Goal: Check status: Check status

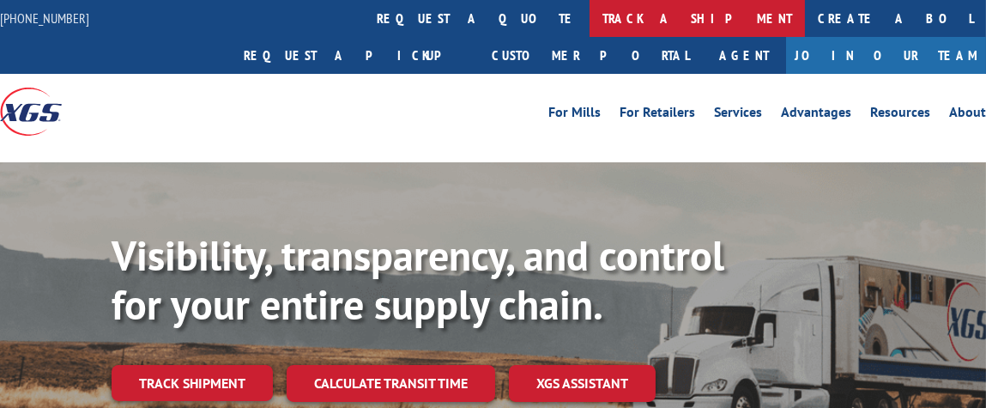
click at [590, 7] on link "track a shipment" at bounding box center [697, 18] width 215 height 37
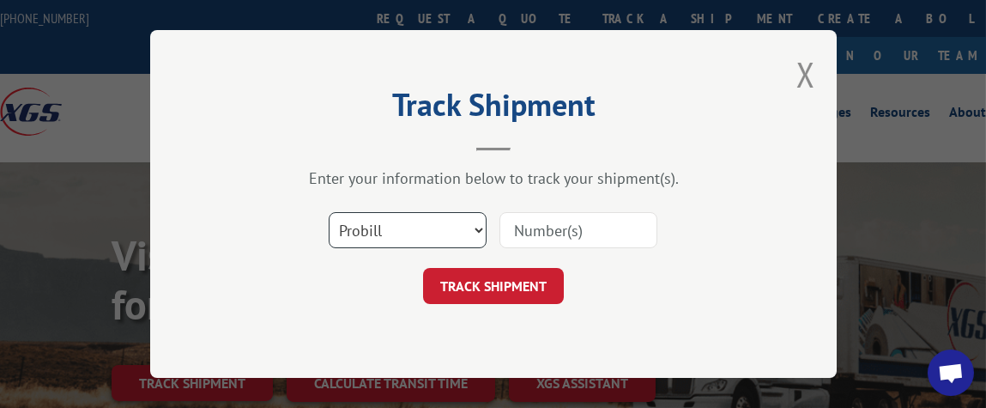
click at [471, 227] on select "Select category... Probill BOL PO" at bounding box center [408, 230] width 158 height 36
select select "bol"
click at [329, 212] on select "Select category... Probill BOL PO" at bounding box center [408, 230] width 158 height 36
click at [548, 230] on input at bounding box center [579, 230] width 158 height 36
type input "X"
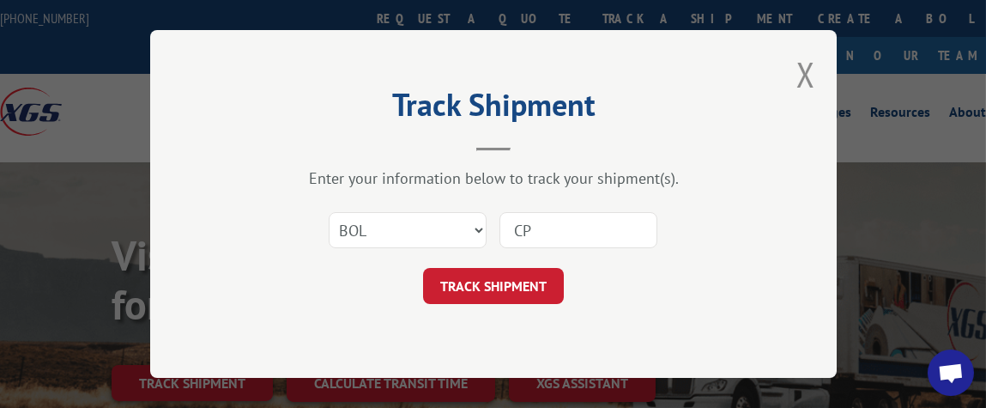
type input "CP-029529.A"
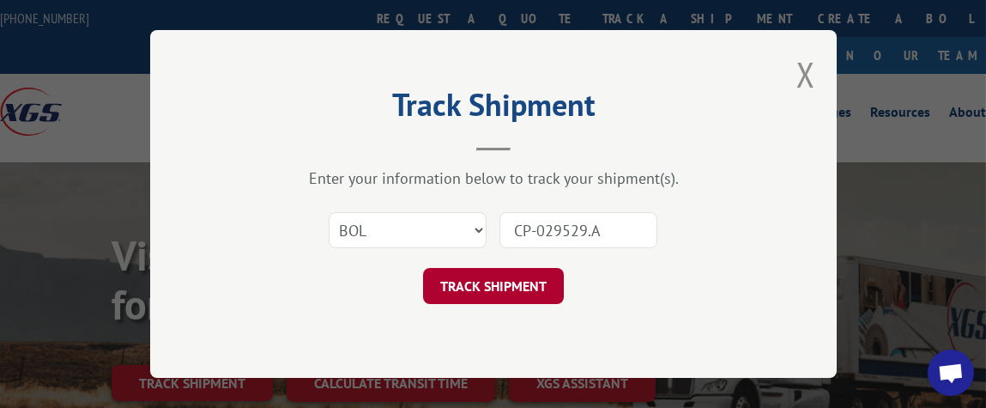
click at [494, 285] on button "TRACK SHIPMENT" at bounding box center [493, 286] width 141 height 36
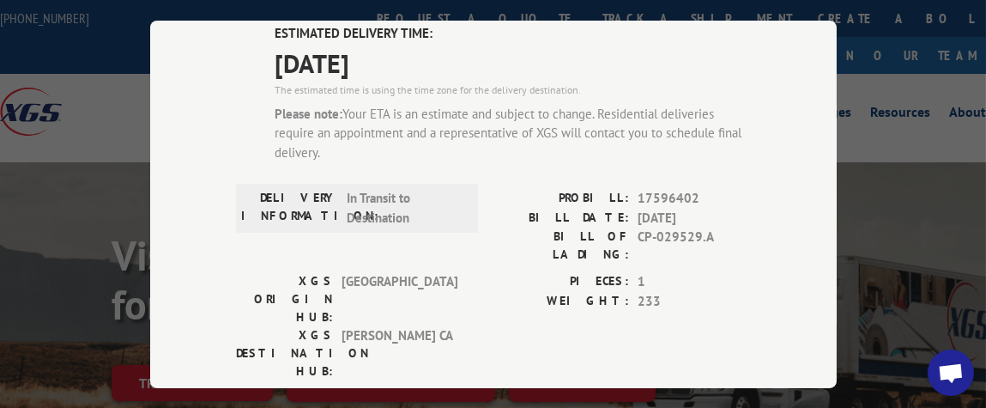
scroll to position [171, 0]
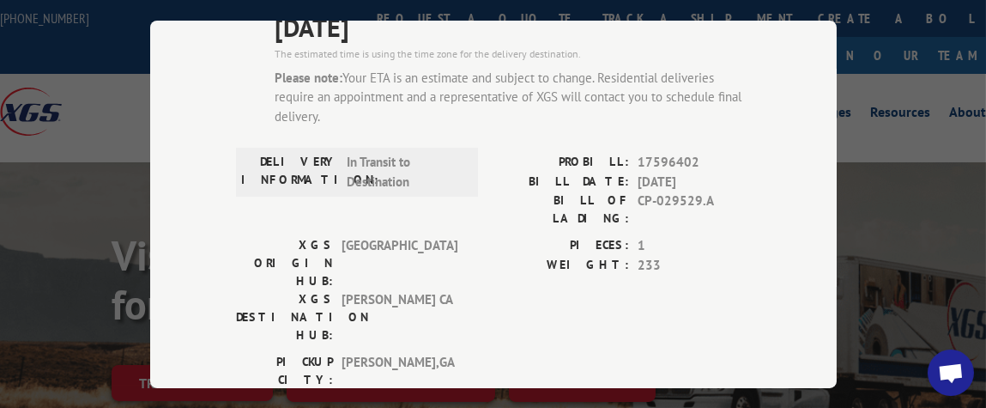
click at [638, 153] on span "17596402" at bounding box center [694, 163] width 113 height 20
drag, startPoint x: 632, startPoint y: 152, endPoint x: 695, endPoint y: 150, distance: 63.6
click at [695, 153] on span "17596402" at bounding box center [694, 163] width 113 height 20
copy span "17596402"
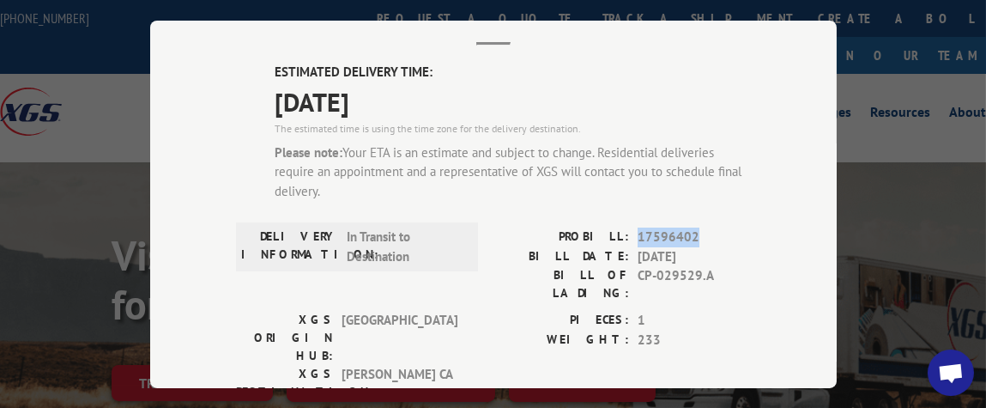
scroll to position [0, 0]
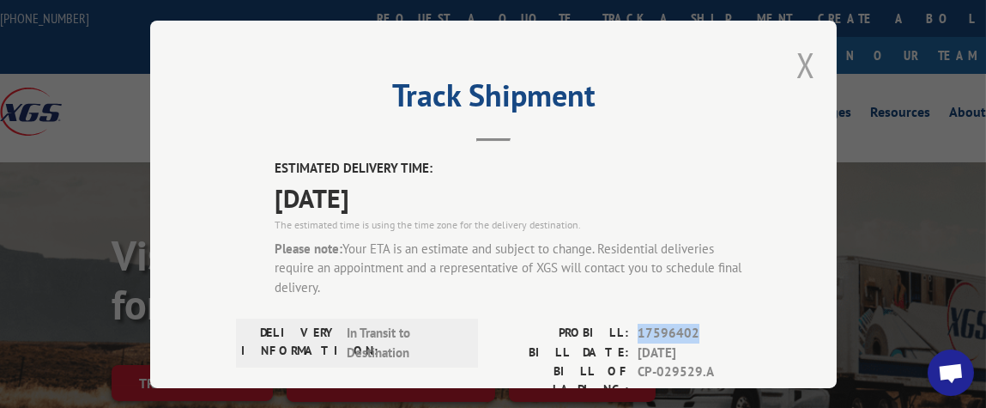
click at [802, 61] on button "Close modal" at bounding box center [806, 65] width 19 height 46
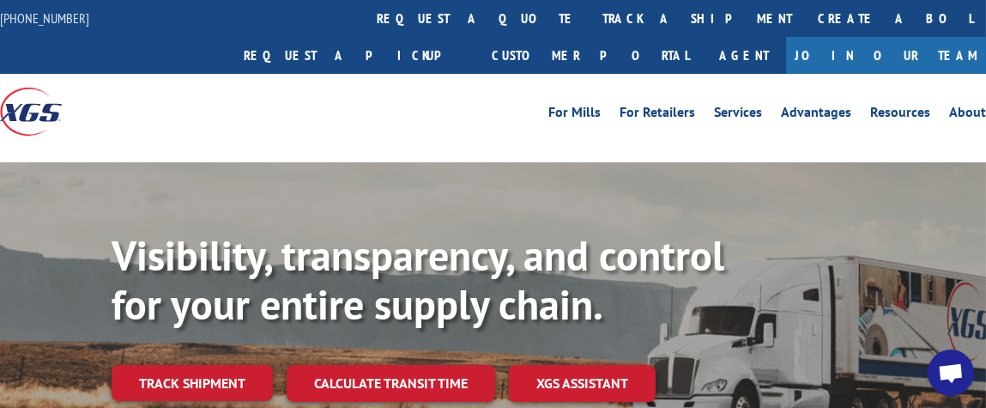
click at [284, 99] on div "For [PERSON_NAME] For Retailers Services Advantages Resources About For [PERSON…" at bounding box center [616, 112] width 740 height 26
